Goal: Information Seeking & Learning: Learn about a topic

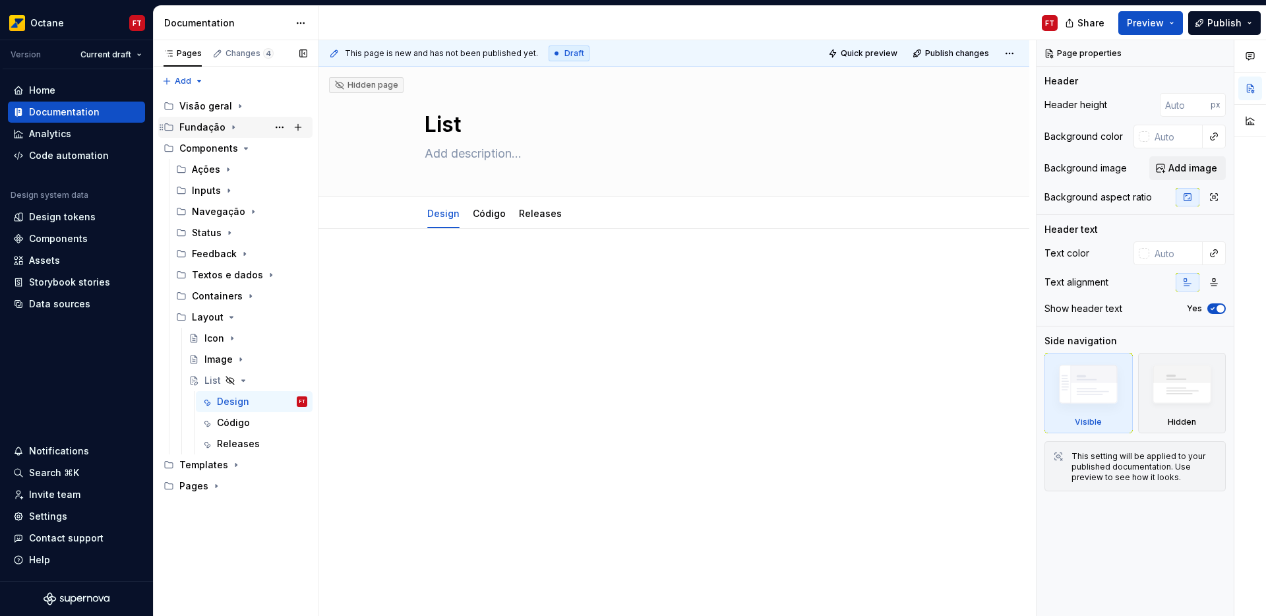
click at [234, 127] on icon "Page tree" at bounding box center [233, 127] width 11 height 11
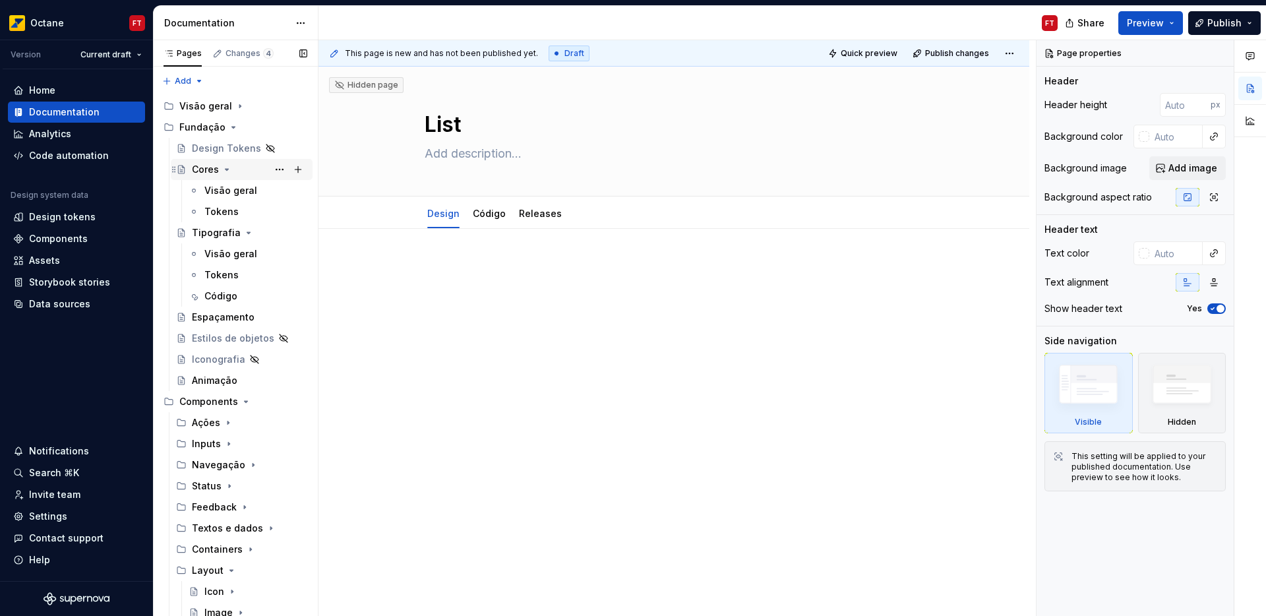
type textarea "*"
click at [211, 169] on div "Cores" at bounding box center [205, 169] width 27 height 13
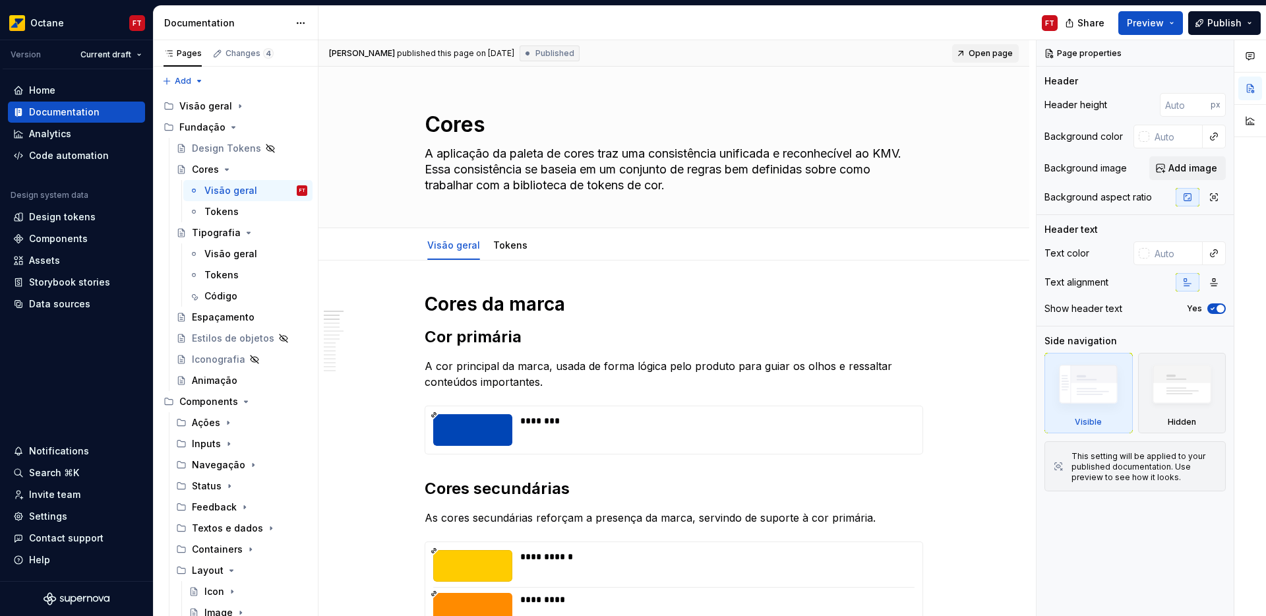
click at [981, 51] on span "Open page" at bounding box center [990, 53] width 44 height 11
type textarea "*"
